Goal: Navigation & Orientation: Find specific page/section

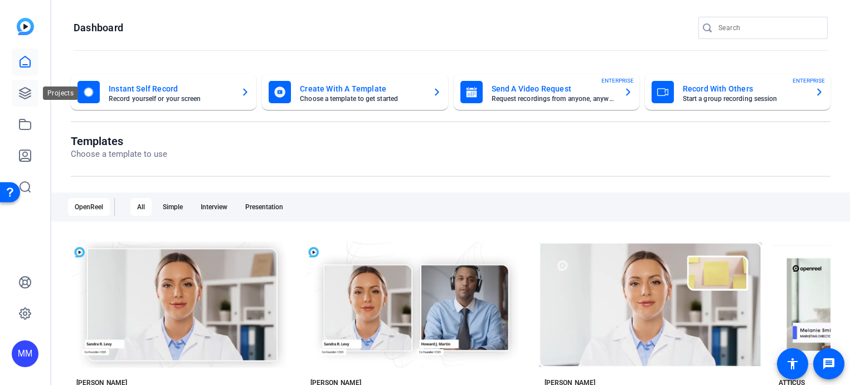
click at [27, 95] on icon at bounding box center [24, 92] width 13 height 13
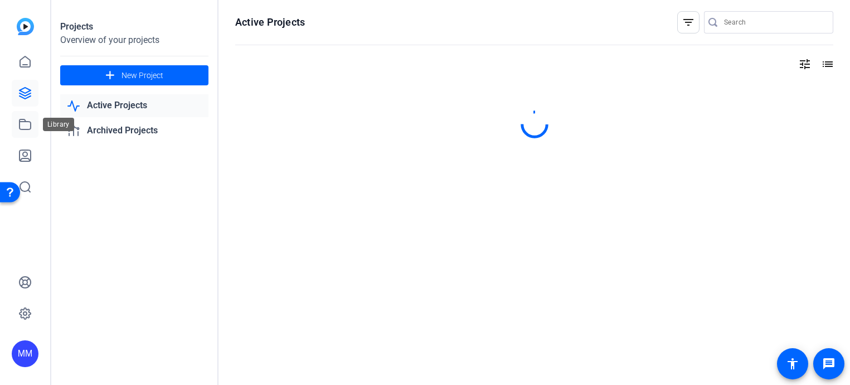
click at [21, 135] on link at bounding box center [25, 124] width 27 height 27
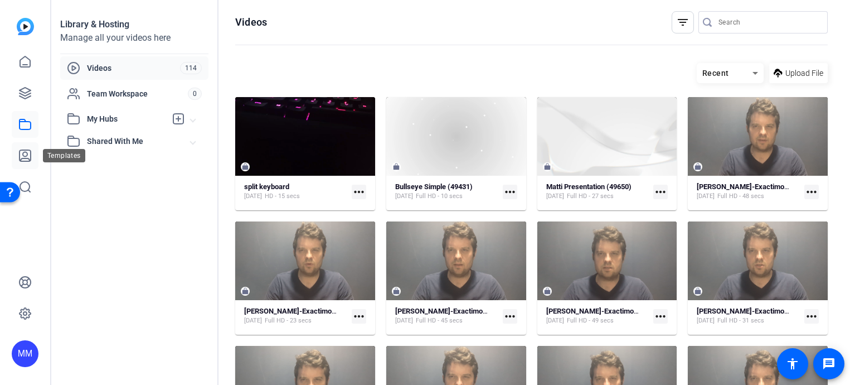
click at [24, 157] on icon at bounding box center [24, 155] width 13 height 13
